Goal: Task Accomplishment & Management: Complete application form

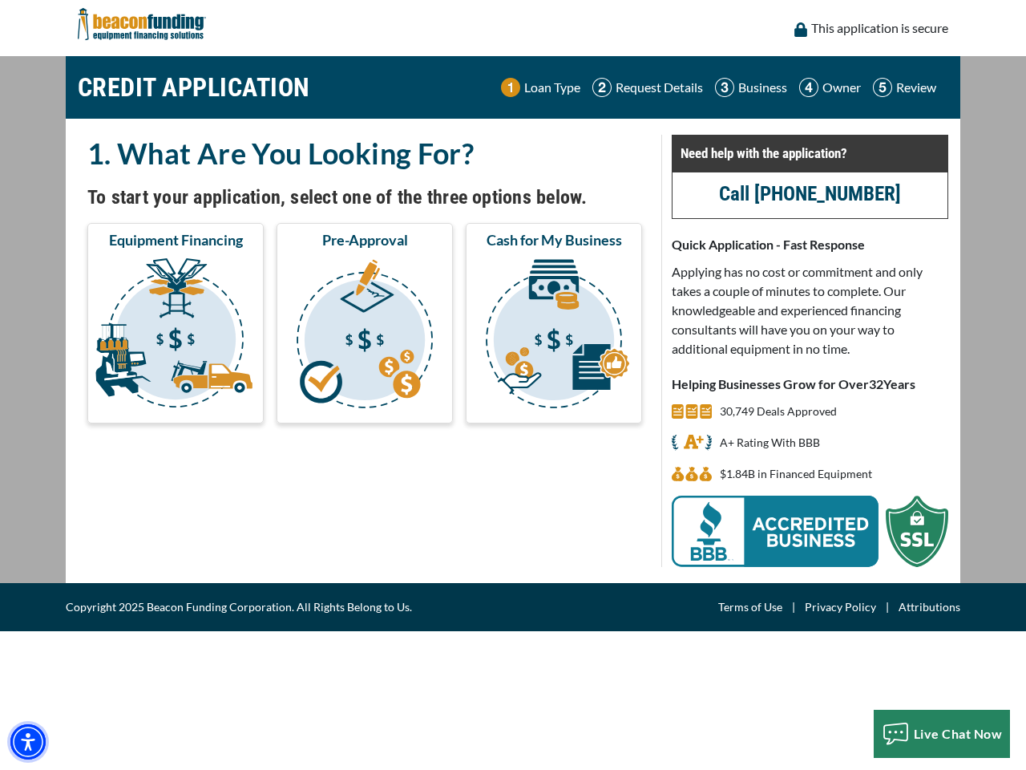
click at [28, 742] on img "Accessibility Menu" at bounding box center [27, 741] width 35 height 35
click at [176, 336] on body "Skip to main content Enable accessibility for low vision Open the accessibility…" at bounding box center [513, 385] width 1026 height 770
click at [365, 336] on body "Skip to main content Enable accessibility for low vision Open the accessibility…" at bounding box center [513, 385] width 1026 height 770
click at [554, 336] on body "Skip to main content Enable accessibility for low vision Open the accessibility…" at bounding box center [513, 385] width 1026 height 770
click at [942, 734] on body "Skip to main content Enable accessibility for low vision Open the accessibility…" at bounding box center [513, 385] width 1026 height 770
